Goal: Task Accomplishment & Management: Manage account settings

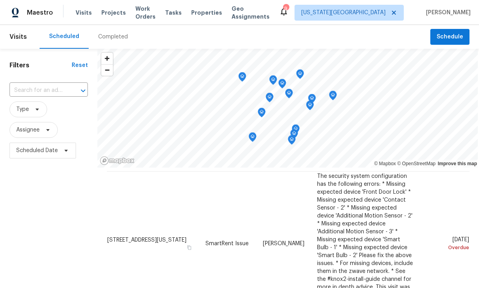
scroll to position [49, 0]
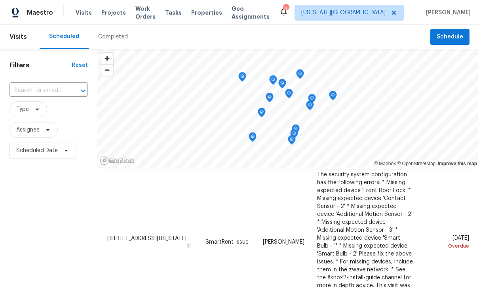
click at [152, 235] on span "[STREET_ADDRESS][US_STATE]" at bounding box center [146, 238] width 79 height 6
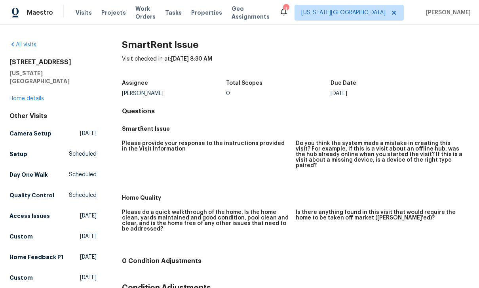
click at [31, 96] on link "Home details" at bounding box center [27, 99] width 34 height 6
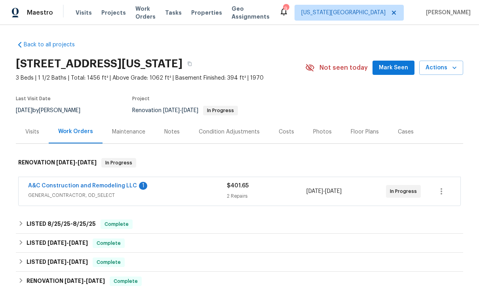
click at [170, 132] on div "Notes" at bounding box center [171, 132] width 15 height 8
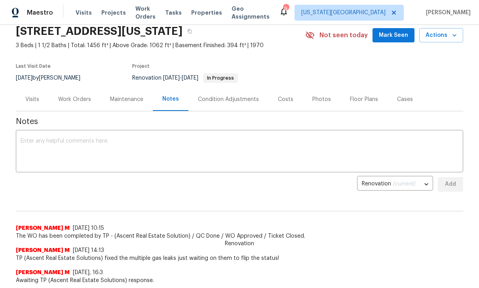
scroll to position [21, 0]
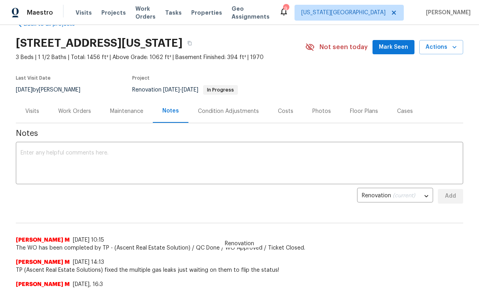
click at [179, 153] on textarea at bounding box center [240, 164] width 438 height 28
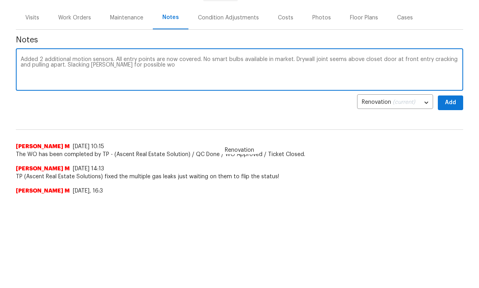
type textarea "Added 2 additional motion sensors. All entry points are now covered. No smart b…"
click at [447, 191] on span "Add" at bounding box center [451, 196] width 13 height 10
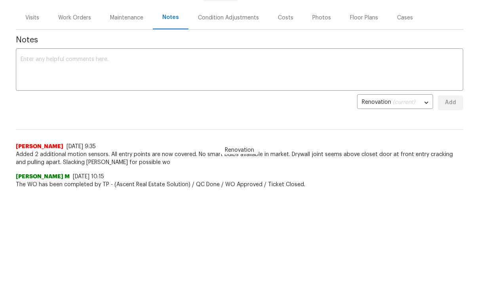
scroll to position [0, 0]
